Goal: Task Accomplishment & Management: Use online tool/utility

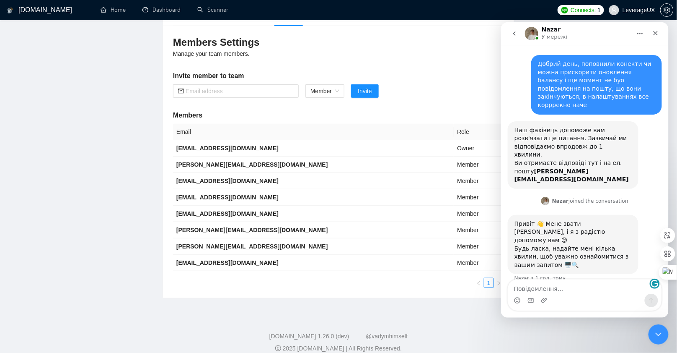
click at [213, 305] on div "GigRadar.io Home Dashboard Scanner Connects: 1 LeverageUX Team Settings Leverag…" at bounding box center [338, 138] width 677 height 450
click at [179, 11] on link "Dashboard" at bounding box center [162, 9] width 38 height 7
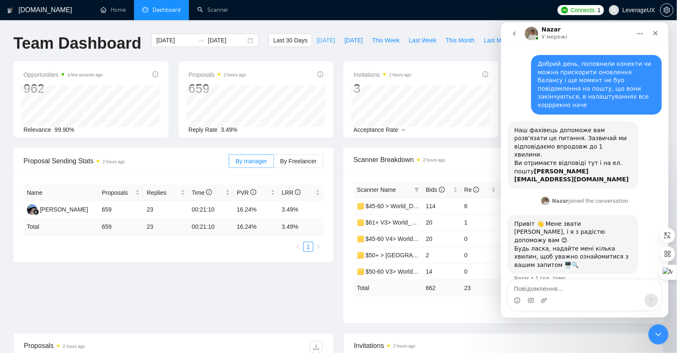
click at [320, 39] on span "[DATE]" at bounding box center [326, 40] width 18 height 9
type input "2025-08-25"
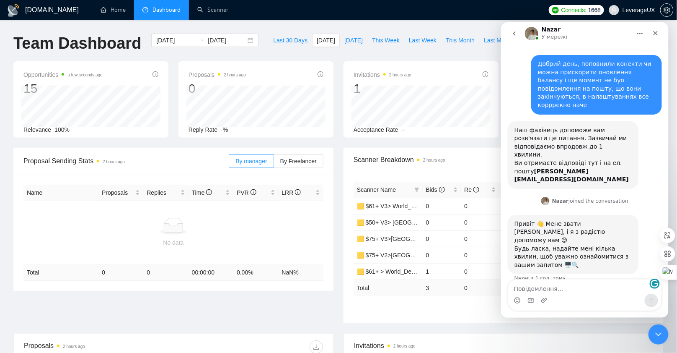
click at [532, 287] on textarea "Повідомлення..." at bounding box center [584, 286] width 153 height 14
click at [209, 9] on link "Scanner" at bounding box center [212, 9] width 31 height 7
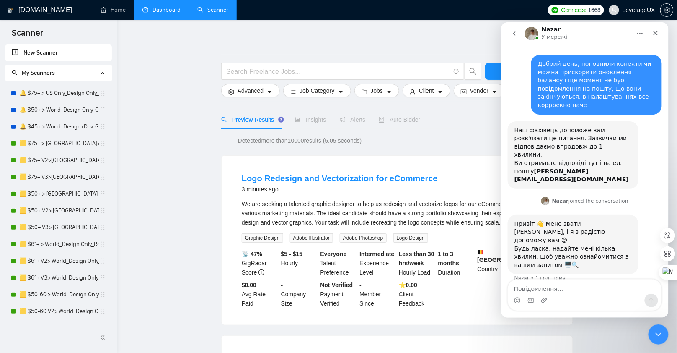
click at [161, 7] on link "Dashboard" at bounding box center [162, 9] width 38 height 7
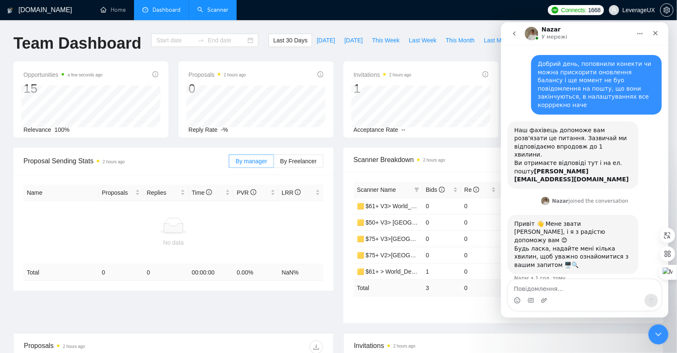
type input "2025-07-26"
type input "2025-08-25"
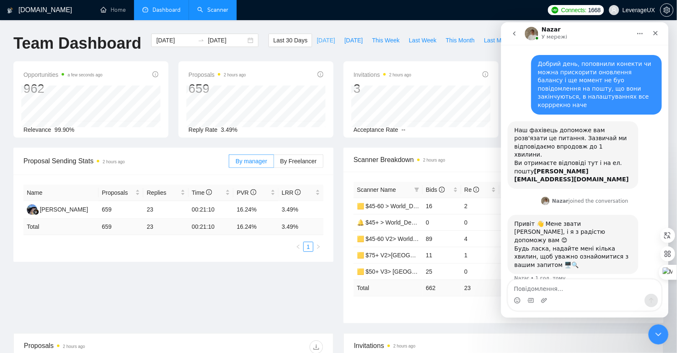
click at [327, 33] on div "GigRadar.io Home Dashboard Scanner Connects: 1668 LeverageUX Team Dashboard 202…" at bounding box center [338, 332] width 677 height 664
click at [324, 39] on span "[DATE]" at bounding box center [326, 40] width 18 height 9
type input "2025-08-25"
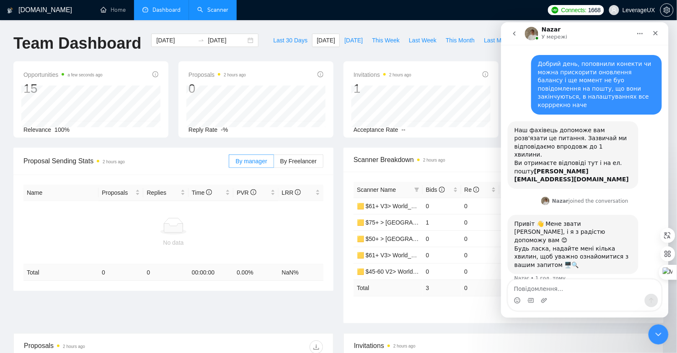
click at [215, 13] on link "Scanner" at bounding box center [212, 9] width 31 height 7
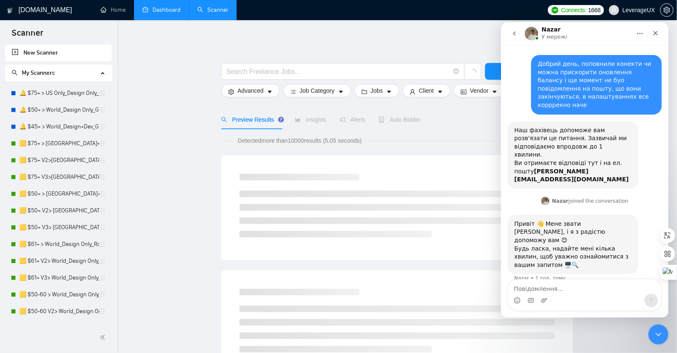
click at [515, 27] on button "go back" at bounding box center [514, 33] width 16 height 16
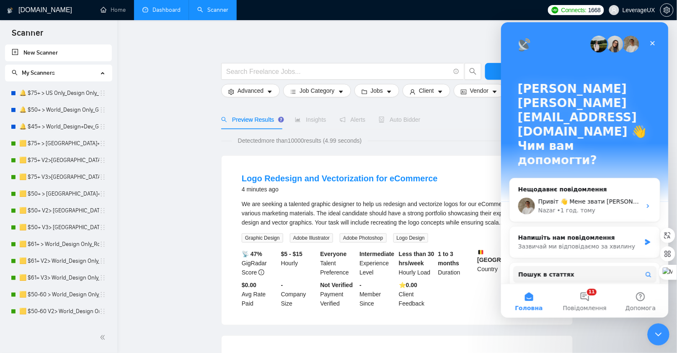
click at [658, 331] on icon "Закрити програму для спілкування Intercom" at bounding box center [657, 333] width 10 height 10
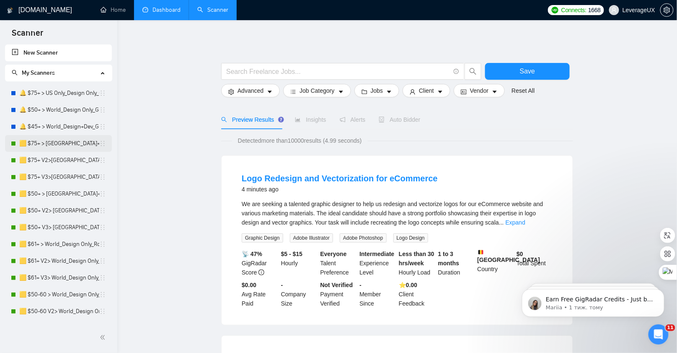
click at [32, 141] on link "🟨 $75+ > US+Canada_Design Only_Tony-UX/UI_General" at bounding box center [59, 143] width 80 height 17
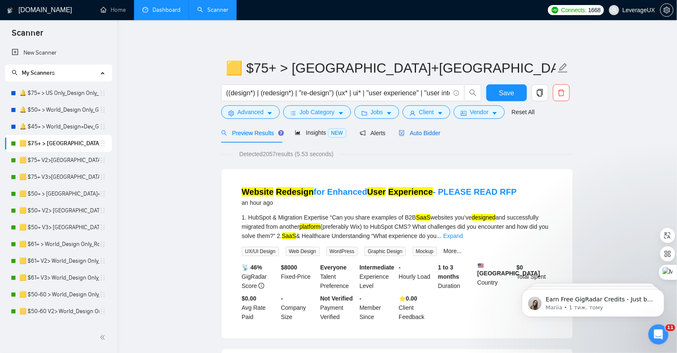
click at [438, 135] on span "Auto Bidder" at bounding box center [419, 133] width 41 height 7
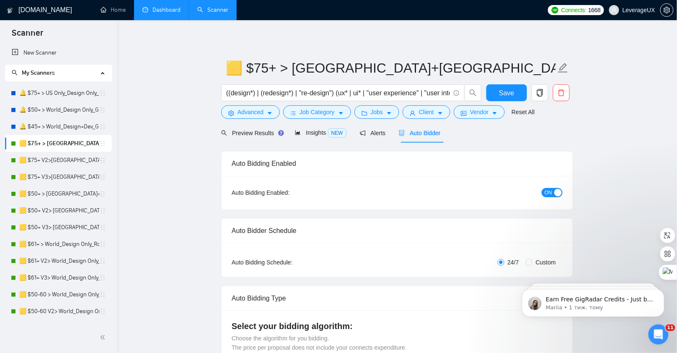
radio input "false"
radio input "true"
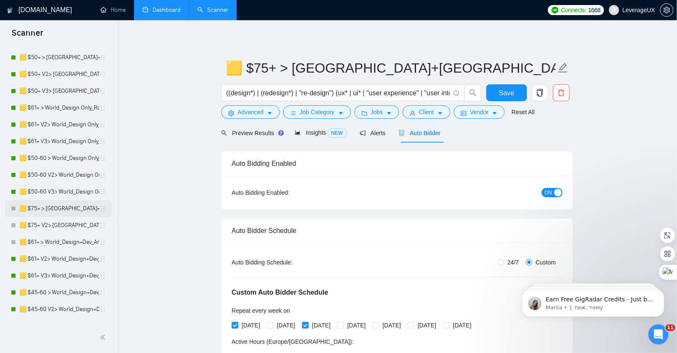
scroll to position [238, 0]
